Goal: Task Accomplishment & Management: Use online tool/utility

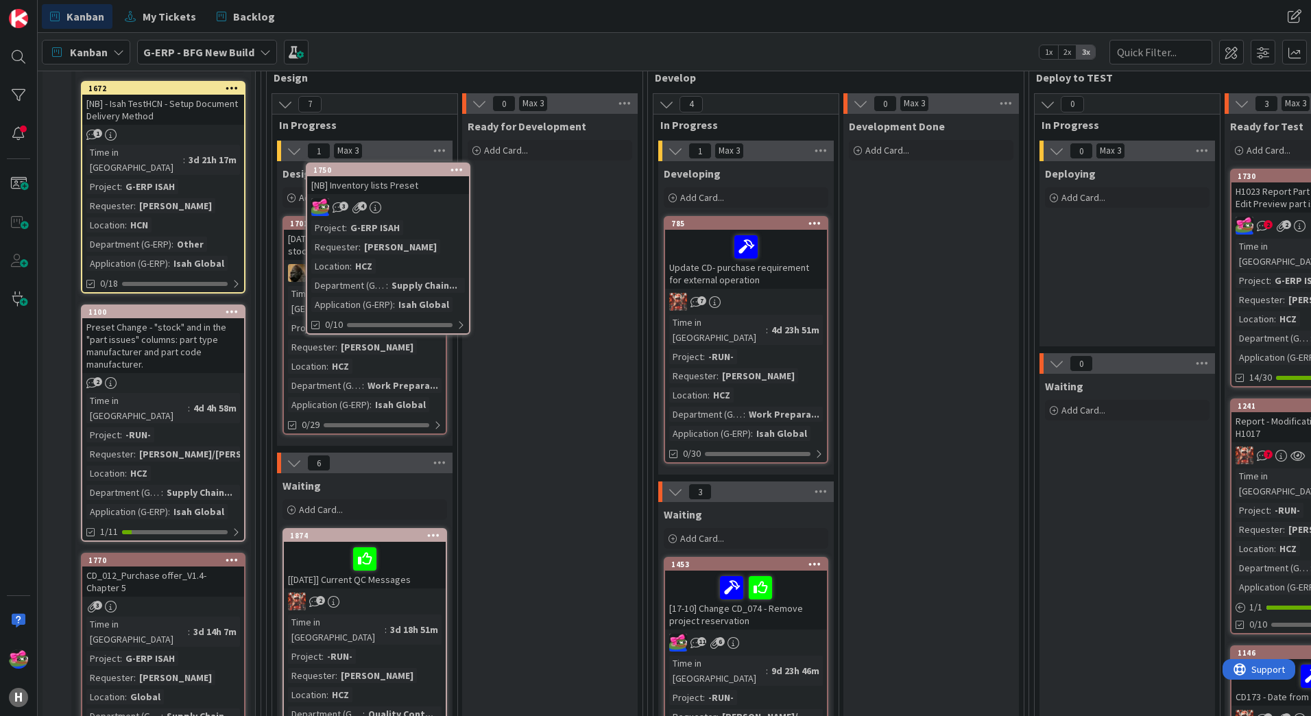
scroll to position [99, 0]
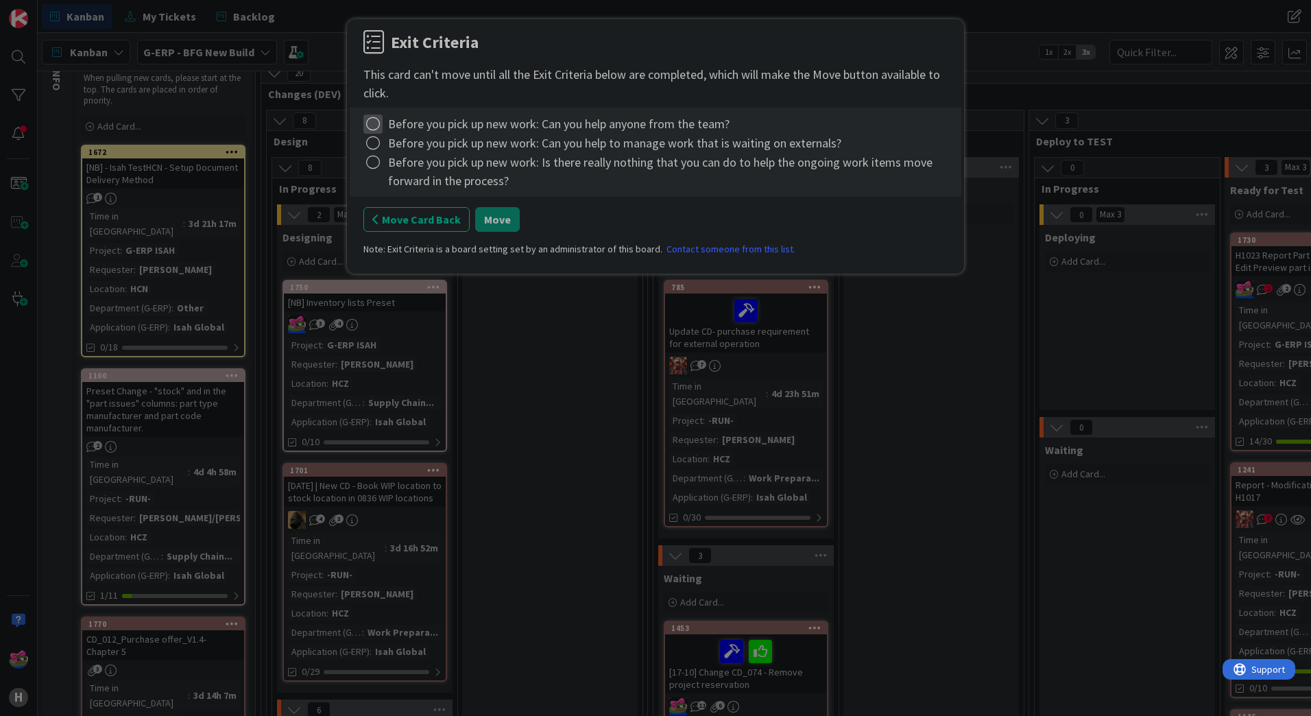
click at [377, 125] on icon at bounding box center [372, 123] width 19 height 19
click at [400, 155] on link "Complete" at bounding box center [448, 152] width 171 height 20
click at [369, 144] on icon at bounding box center [372, 143] width 19 height 19
click at [411, 173] on link "Complete" at bounding box center [448, 171] width 171 height 20
click at [370, 159] on icon at bounding box center [372, 162] width 19 height 19
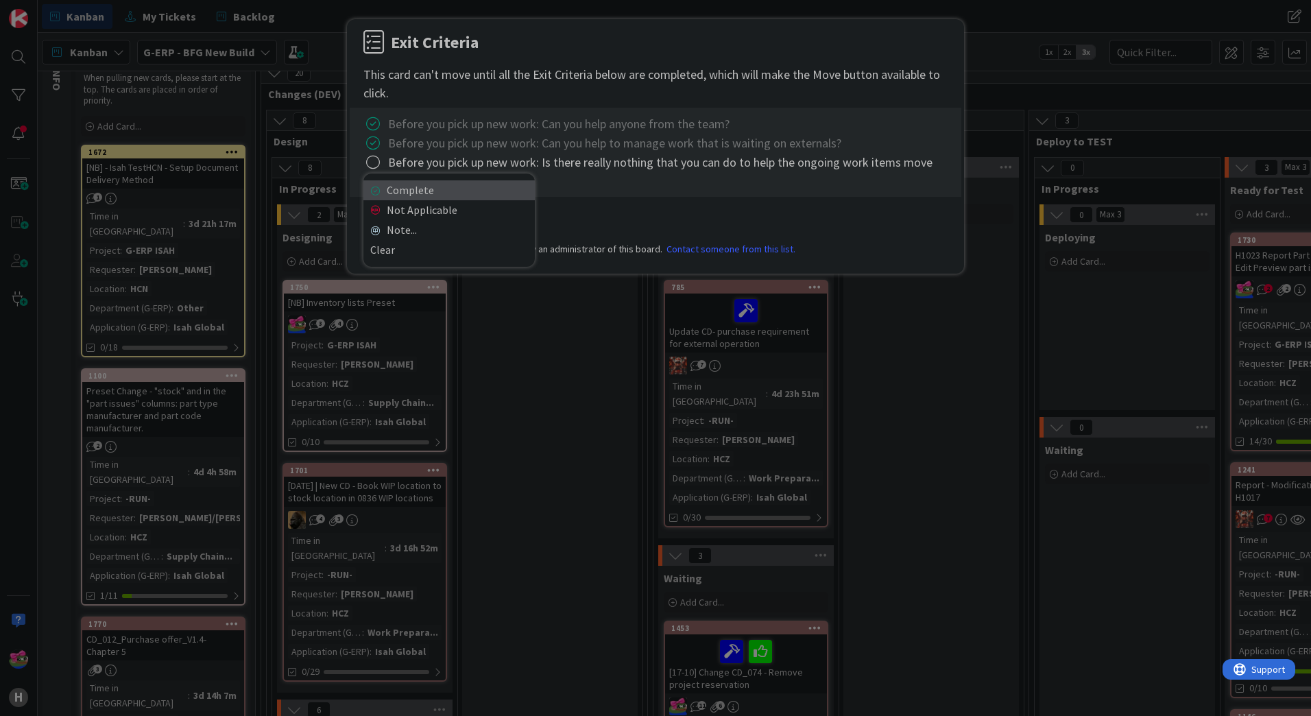
click at [427, 191] on link "Complete" at bounding box center [448, 190] width 171 height 20
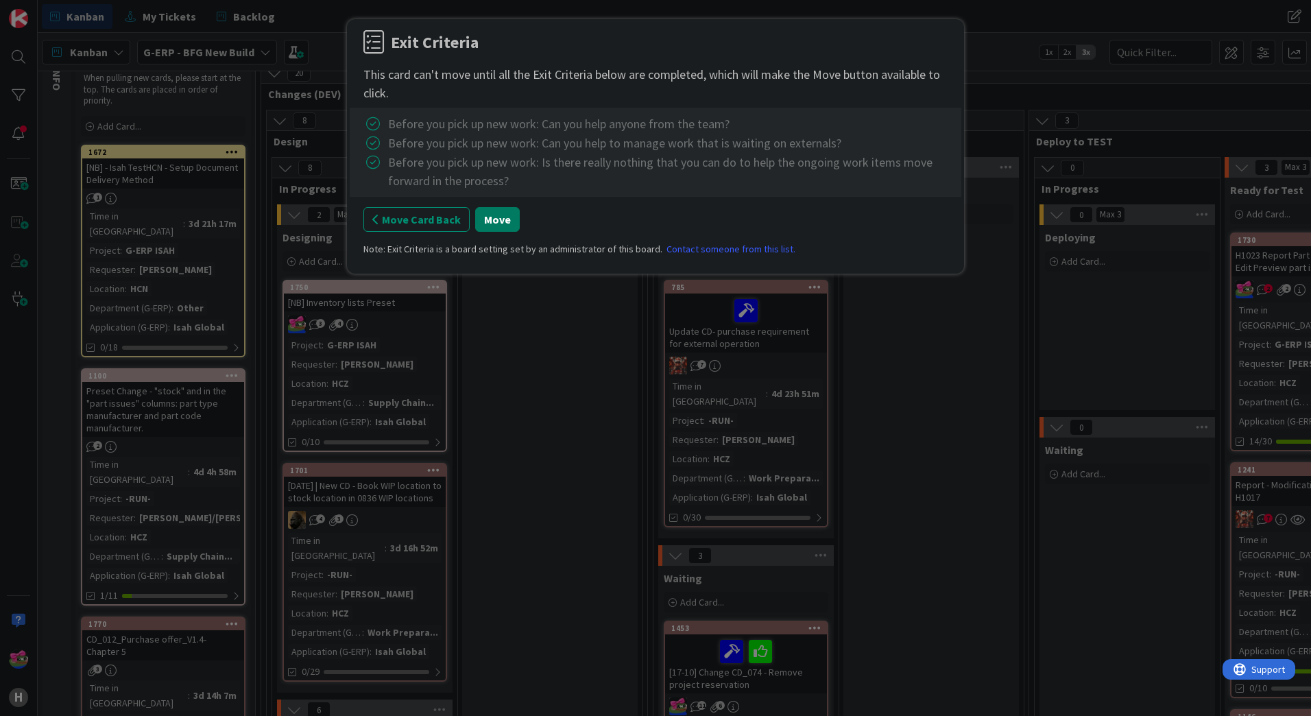
click at [479, 215] on button "Move" at bounding box center [497, 219] width 45 height 25
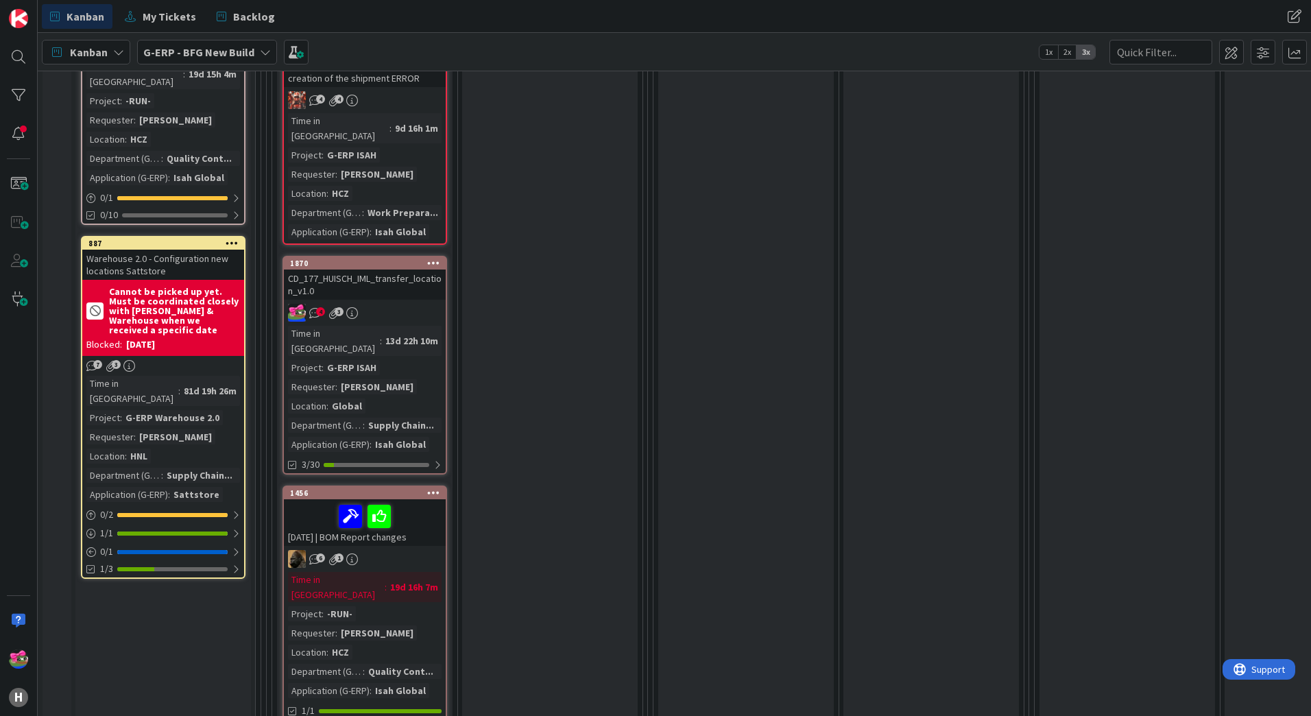
scroll to position [1402, 0]
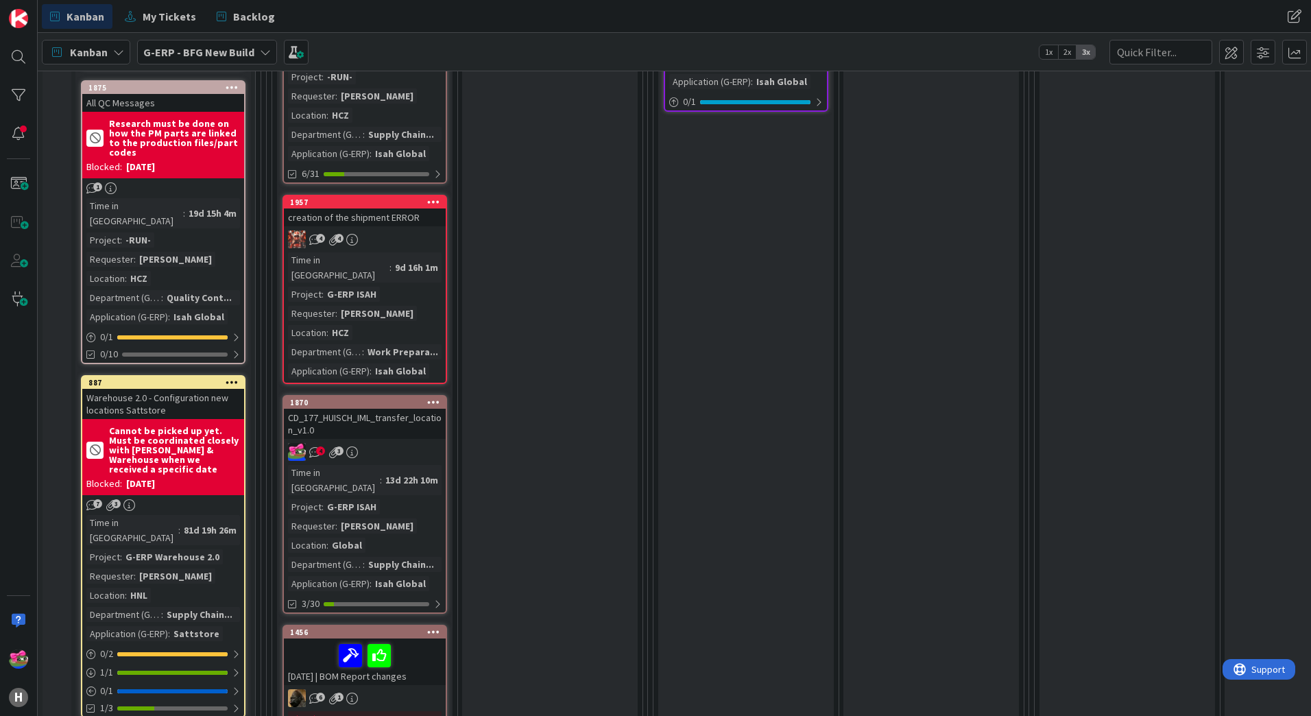
click at [416, 409] on div "CD_177_HUISCH_IML_transfer_location_v1.0" at bounding box center [365, 424] width 162 height 30
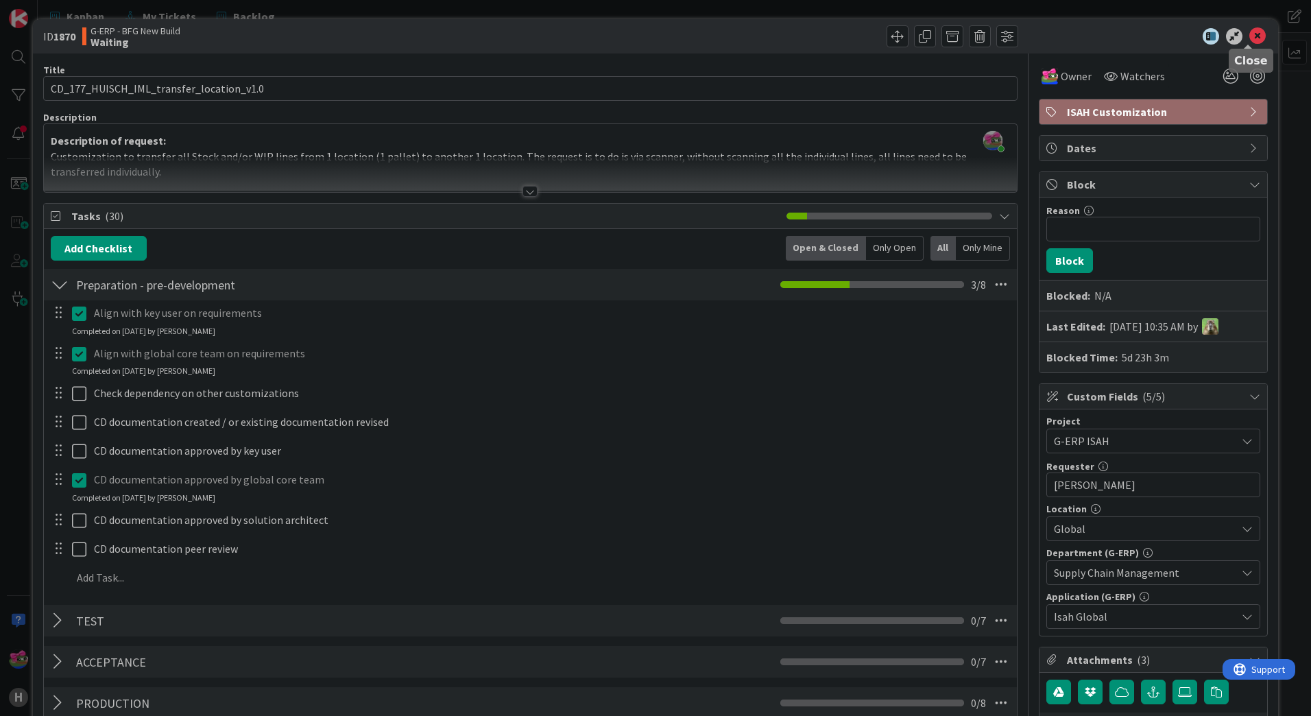
click at [1249, 38] on icon at bounding box center [1257, 36] width 16 height 16
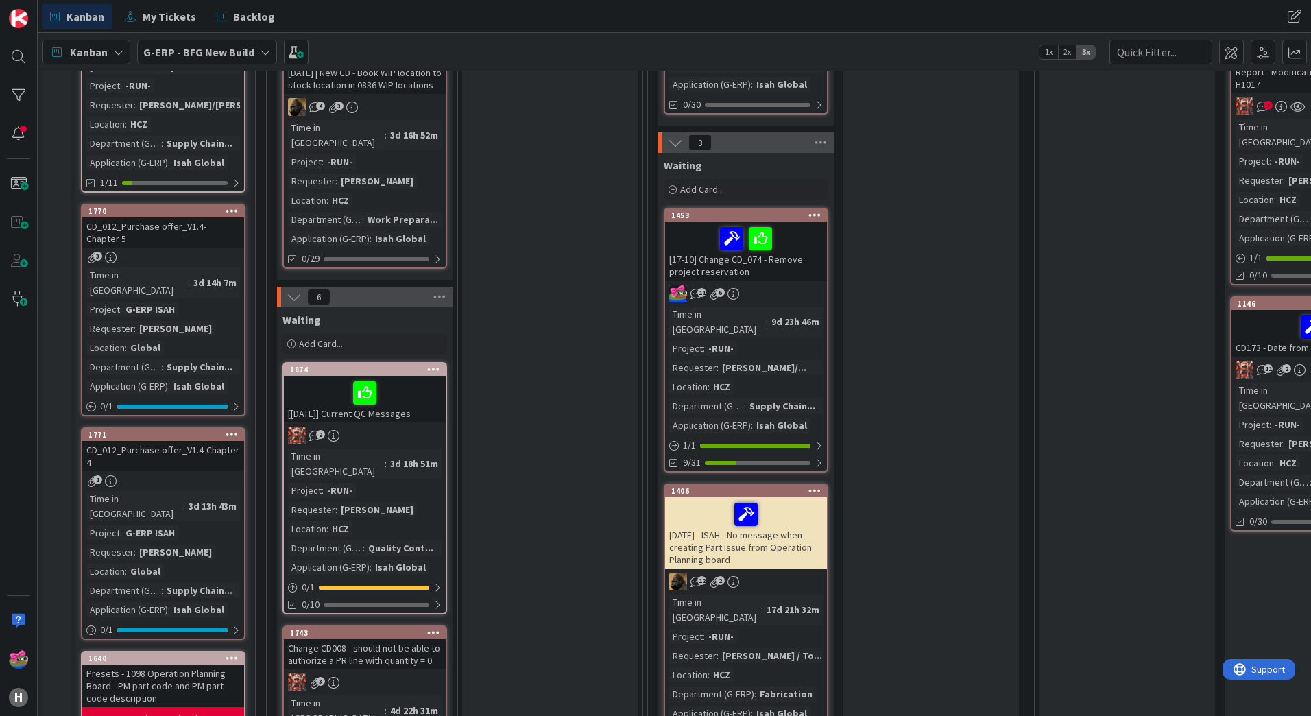
scroll to position [511, 0]
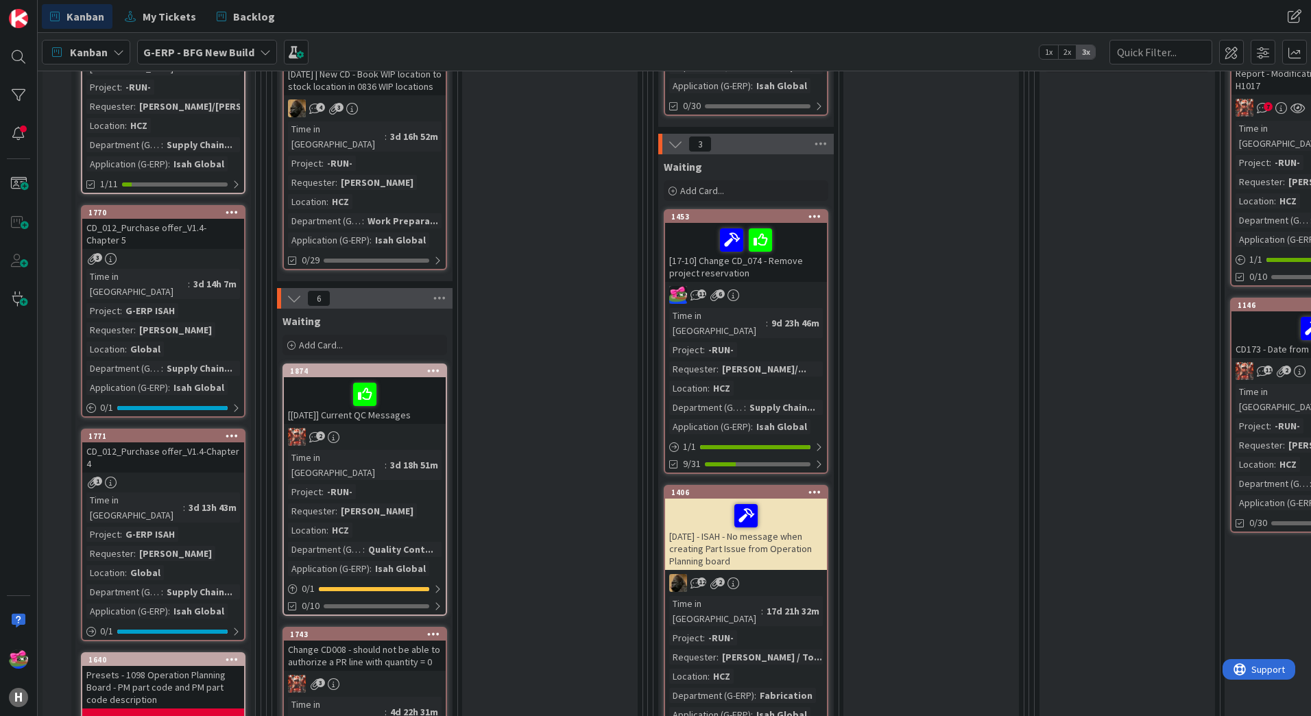
click at [790, 286] on div "11 6" at bounding box center [746, 295] width 162 height 18
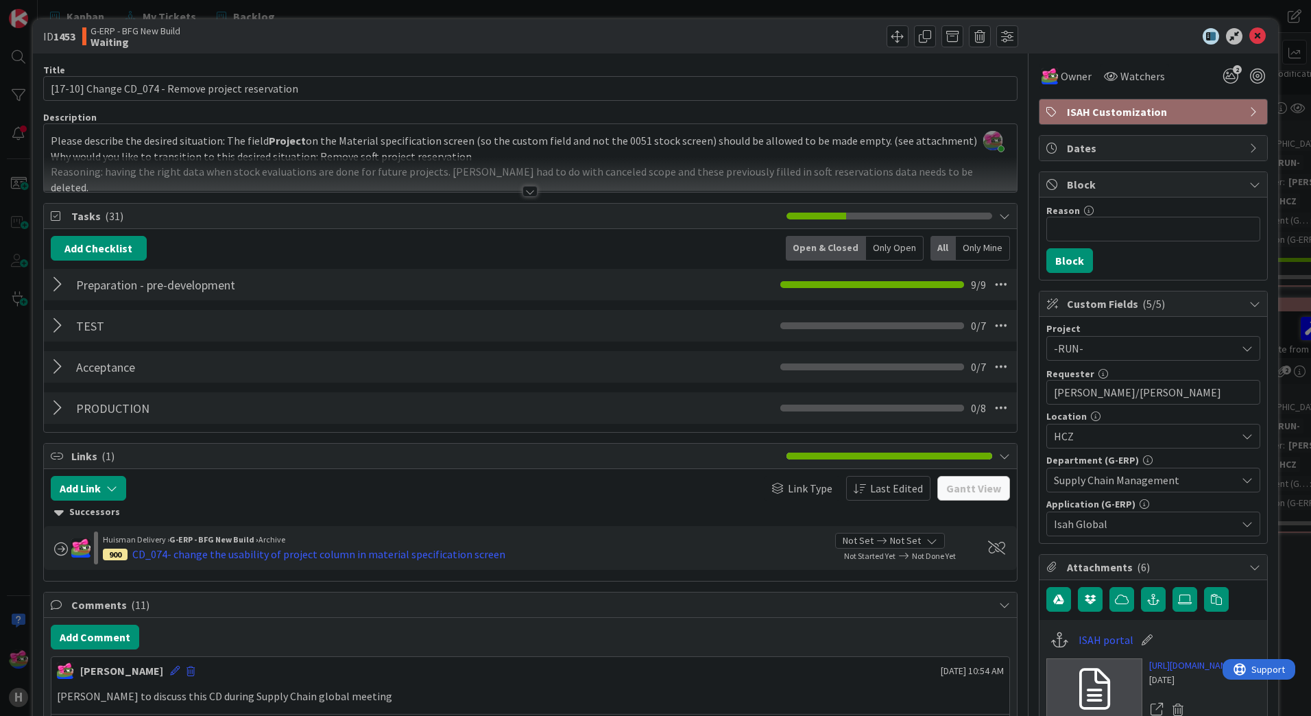
click at [524, 193] on div at bounding box center [529, 191] width 15 height 11
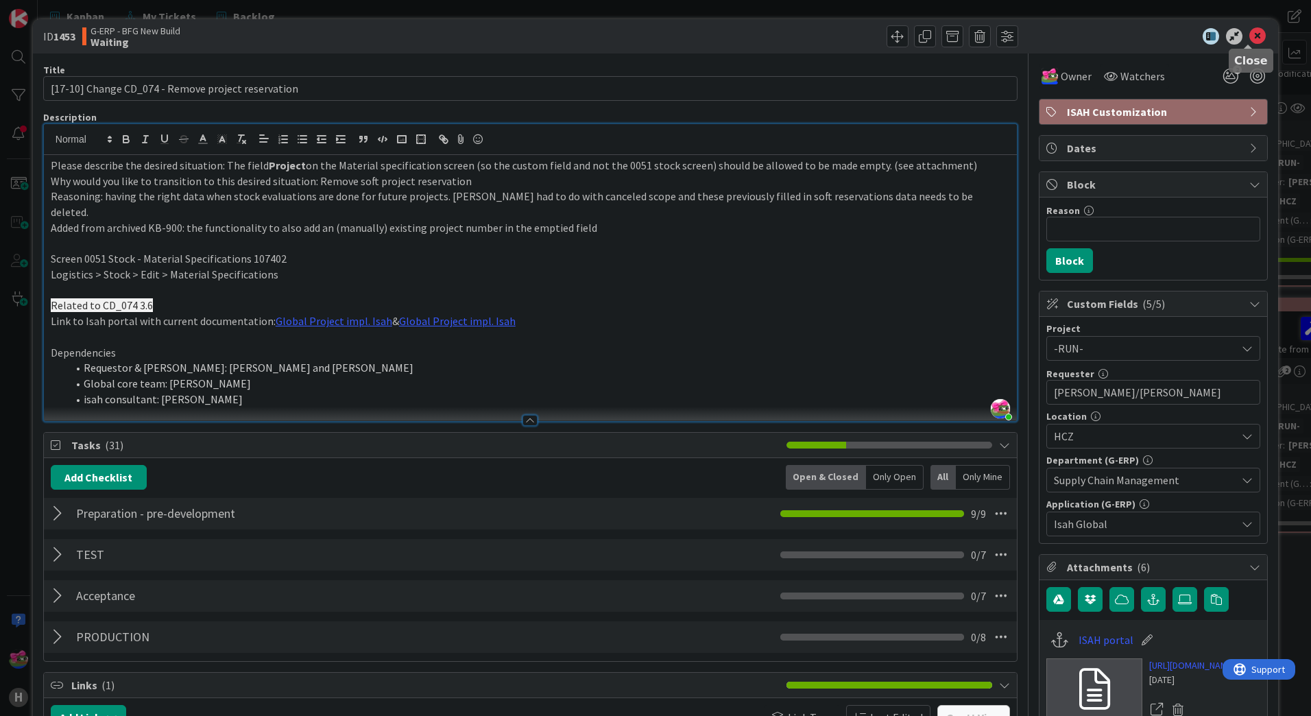
click at [1249, 33] on icon at bounding box center [1257, 36] width 16 height 16
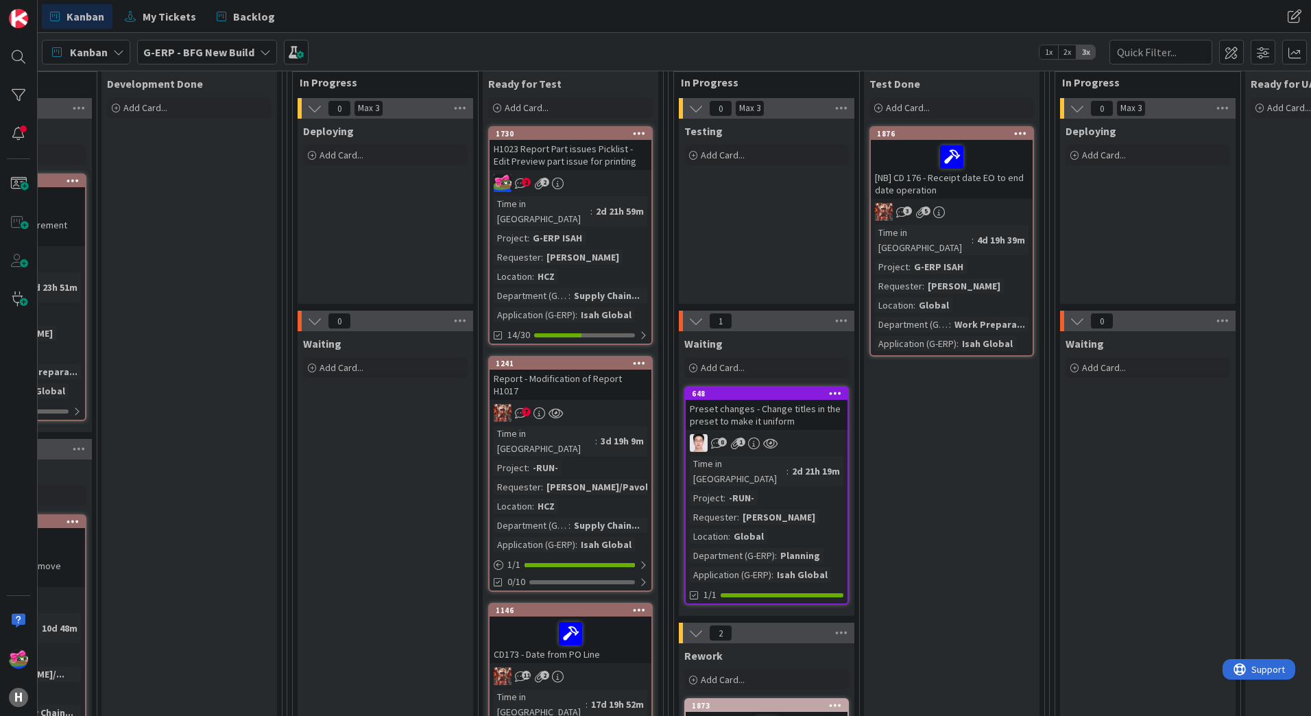
click at [630, 404] on div "7" at bounding box center [570, 413] width 162 height 18
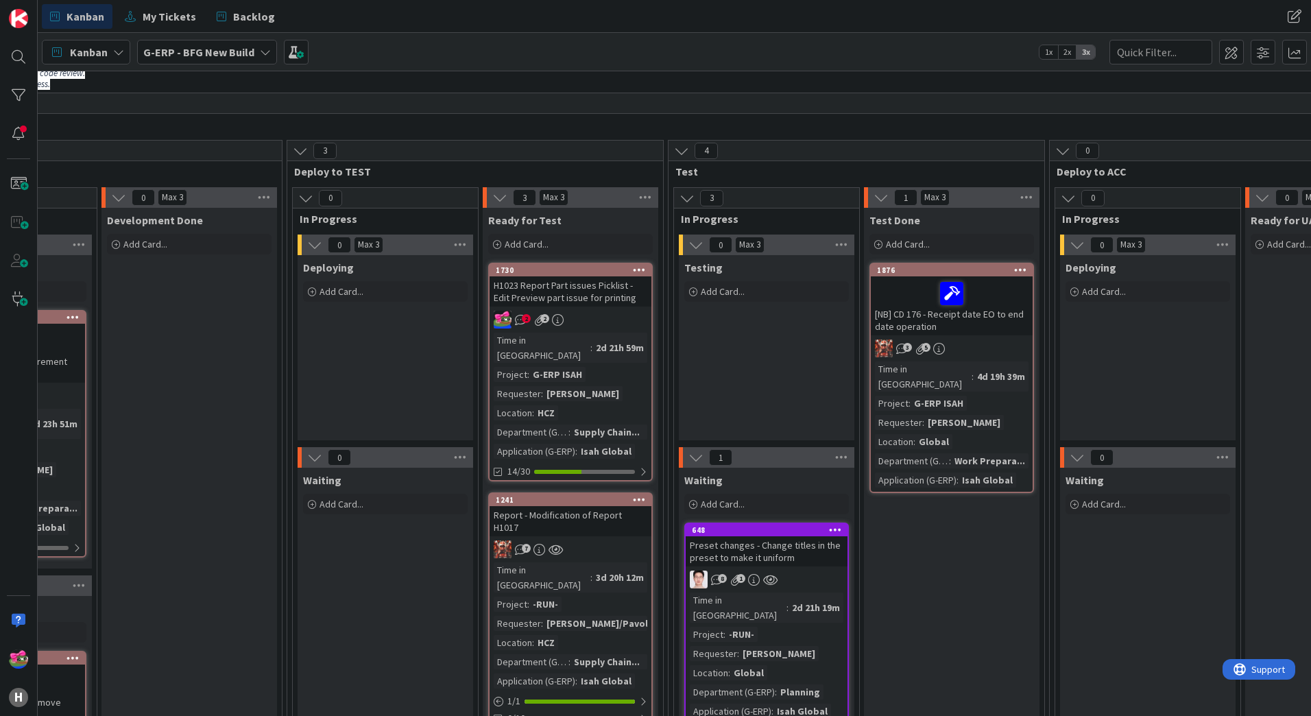
scroll to position [69, 742]
click at [597, 316] on div "2 2" at bounding box center [570, 320] width 162 height 18
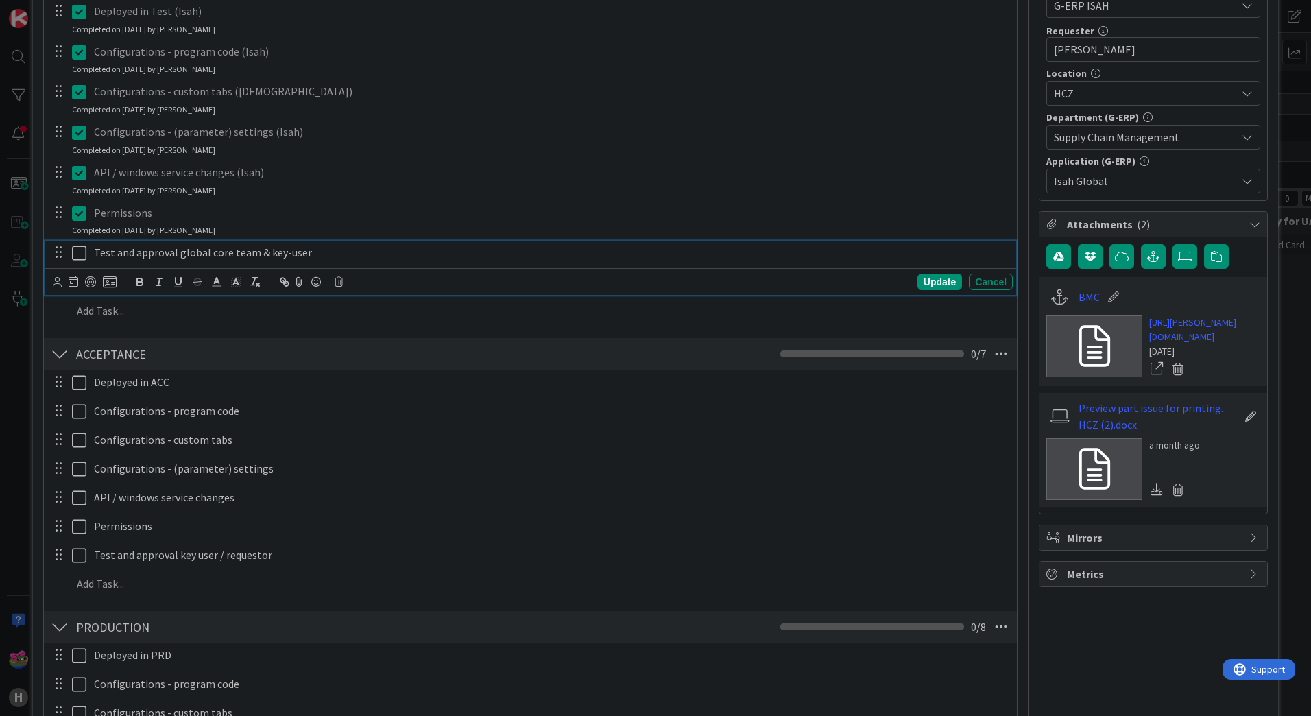
click at [79, 251] on icon at bounding box center [79, 253] width 14 height 16
